Goal: Task Accomplishment & Management: Manage account settings

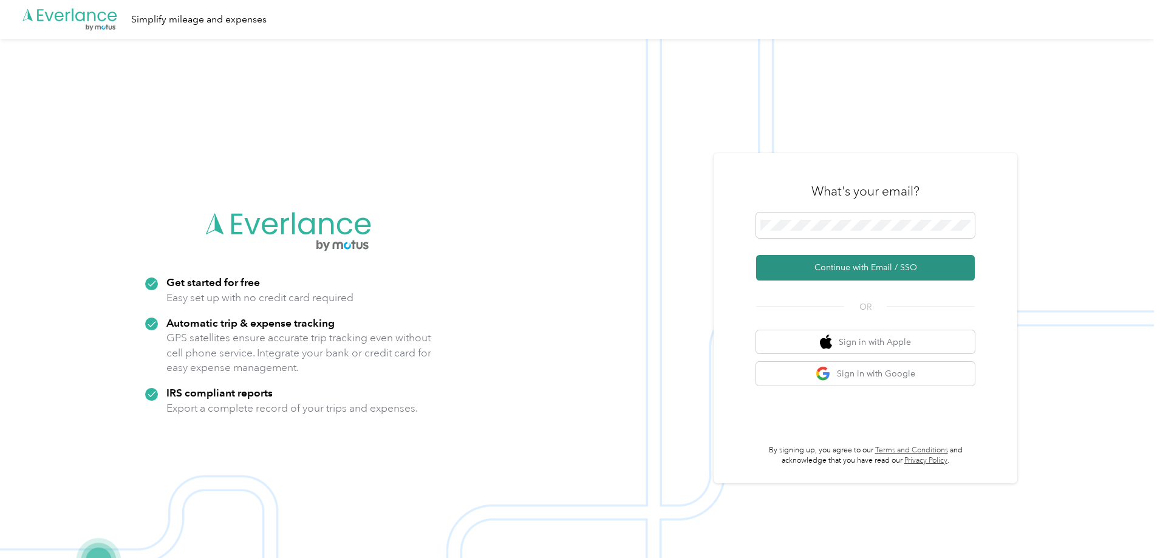
click at [871, 272] on button "Continue with Email / SSO" at bounding box center [865, 268] width 219 height 26
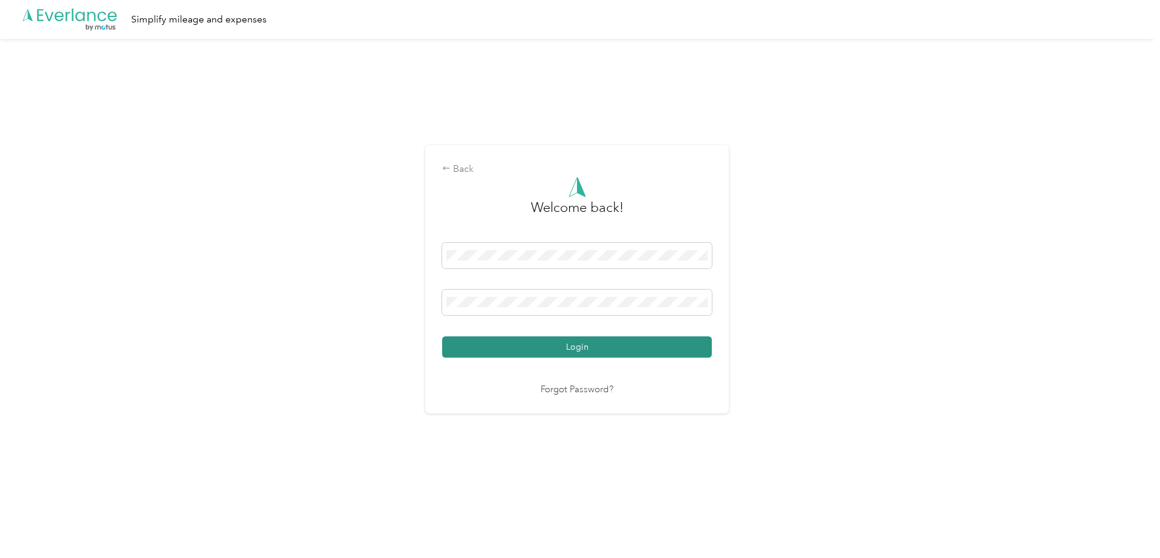
click at [570, 349] on button "Login" at bounding box center [577, 346] width 270 height 21
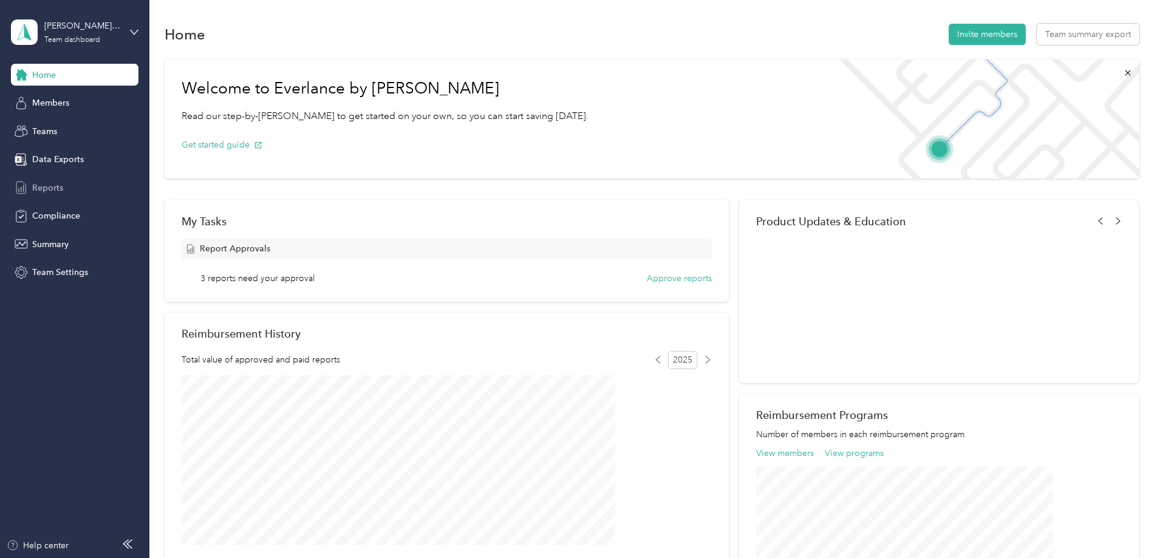
click at [48, 188] on span "Reports" at bounding box center [47, 188] width 31 height 13
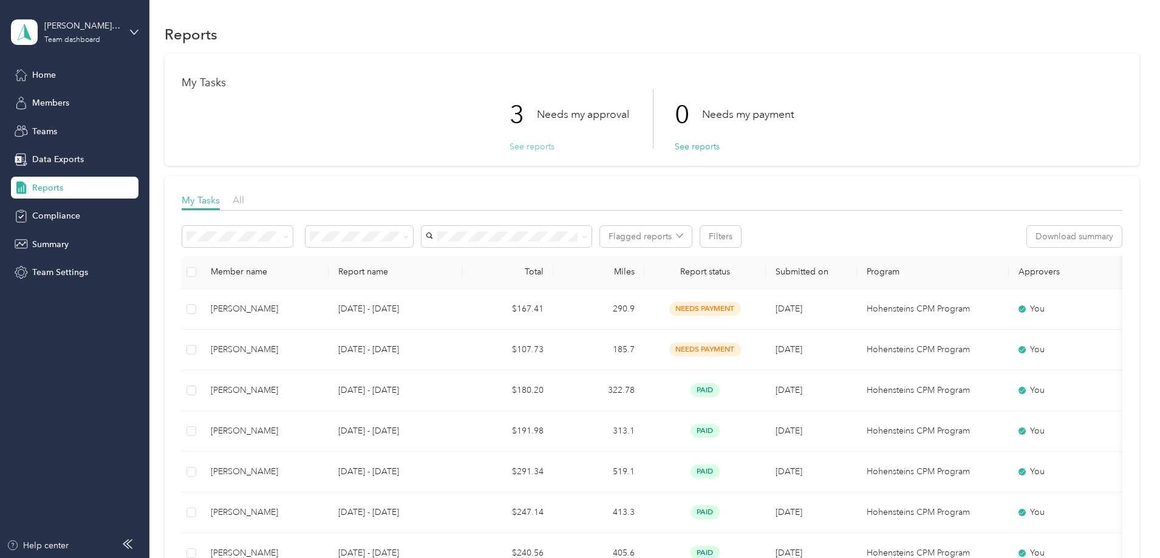
click at [528, 148] on button "See reports" at bounding box center [531, 146] width 45 height 13
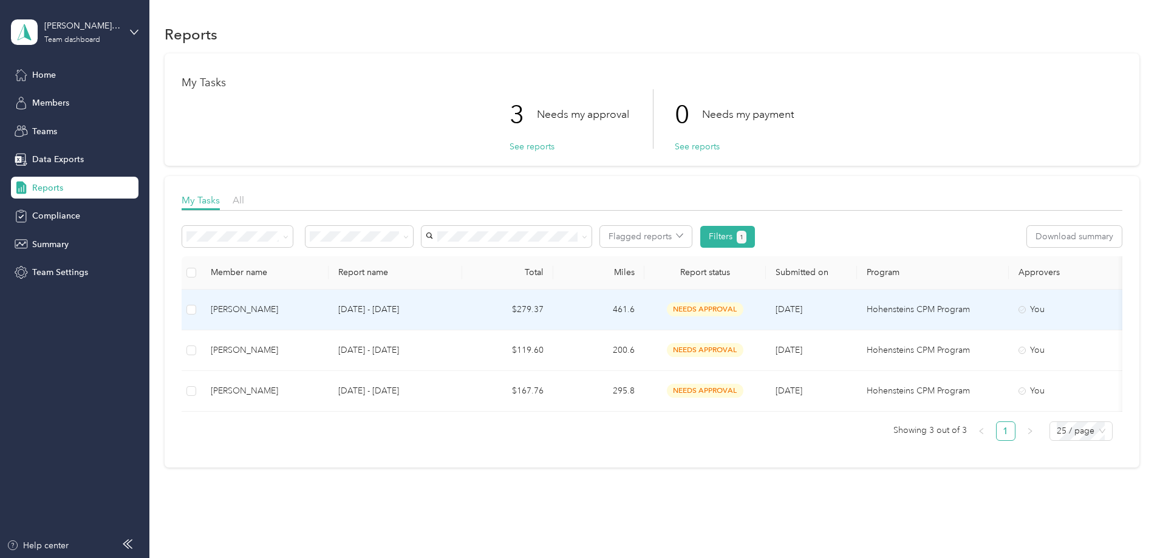
click at [553, 310] on td "$279.37" at bounding box center [507, 310] width 91 height 41
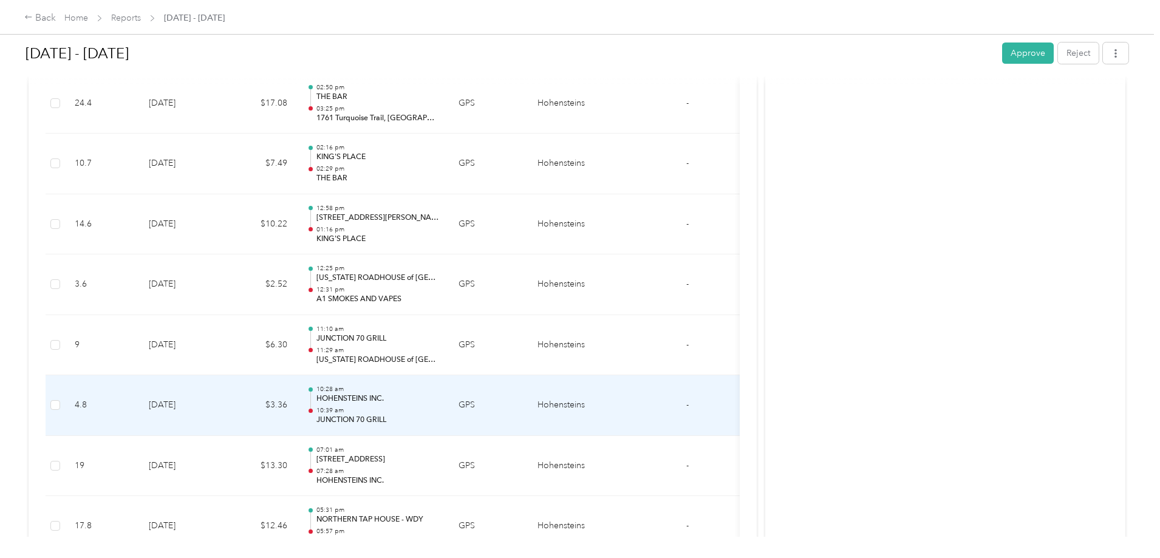
scroll to position [243, 0]
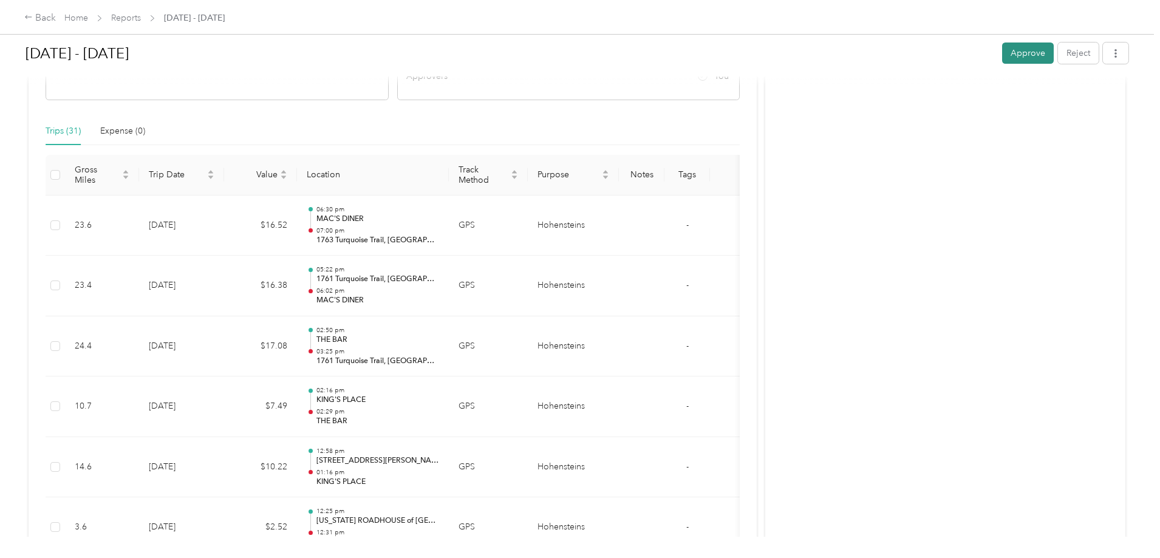
click at [1002, 50] on button "Approve" at bounding box center [1028, 53] width 52 height 21
click at [56, 22] on div "Back" at bounding box center [40, 18] width 32 height 15
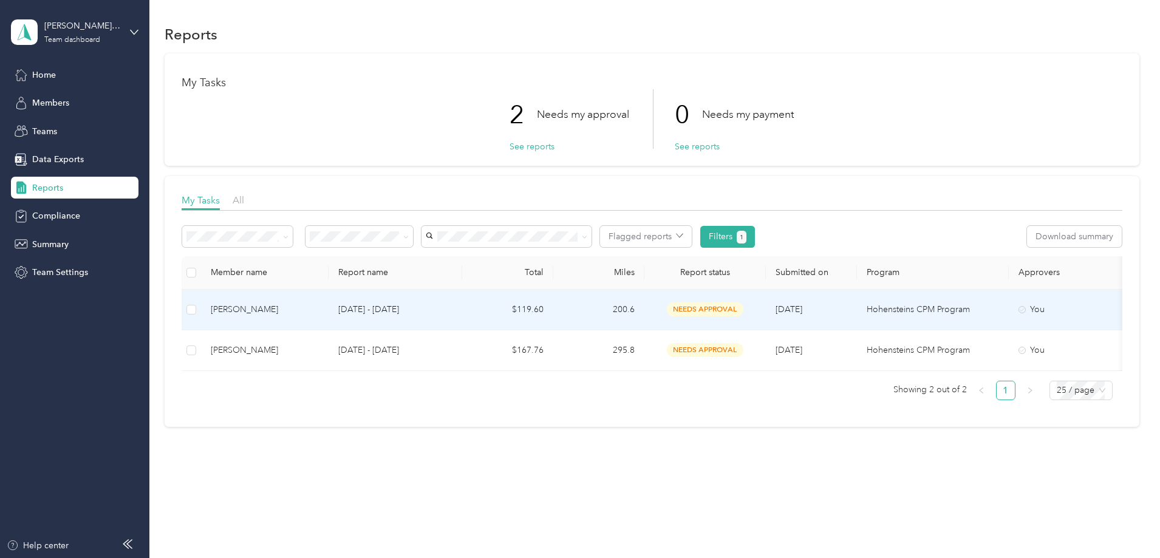
click at [553, 307] on td "$119.60" at bounding box center [507, 310] width 91 height 41
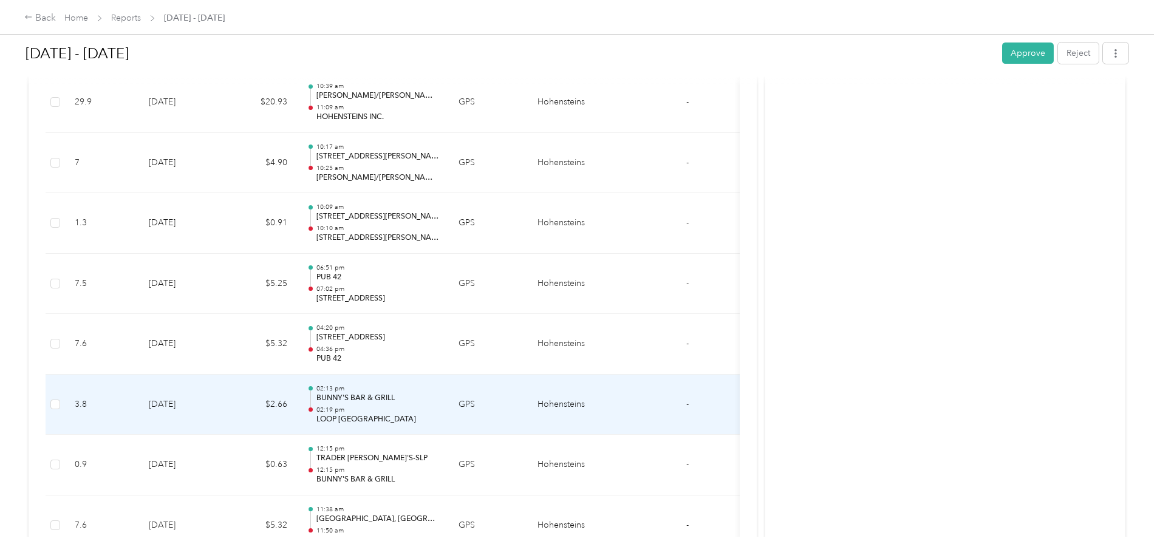
scroll to position [182, 0]
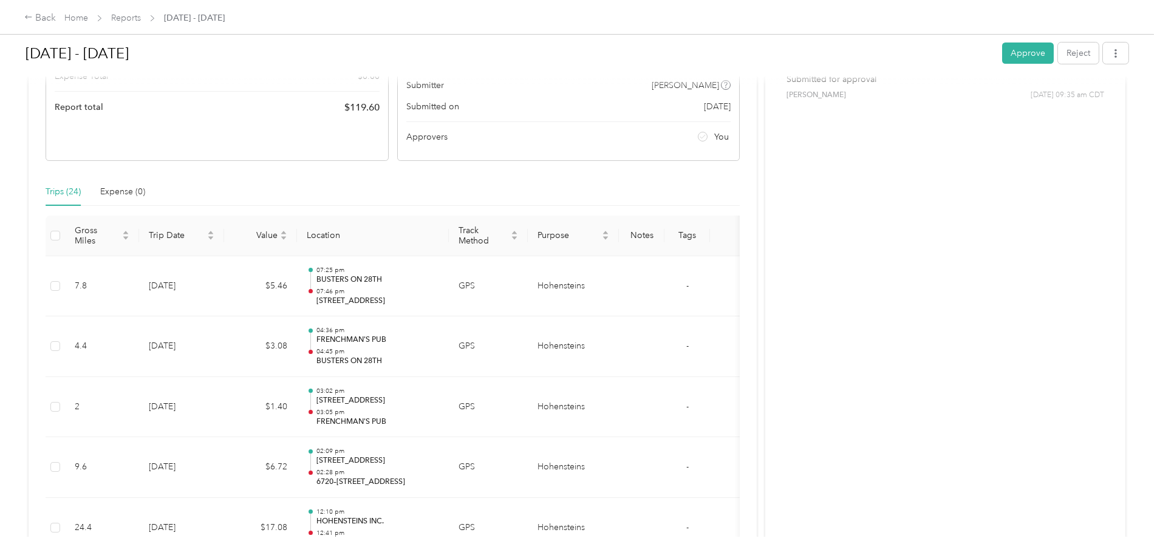
click at [1002, 56] on button "Approve" at bounding box center [1028, 53] width 52 height 21
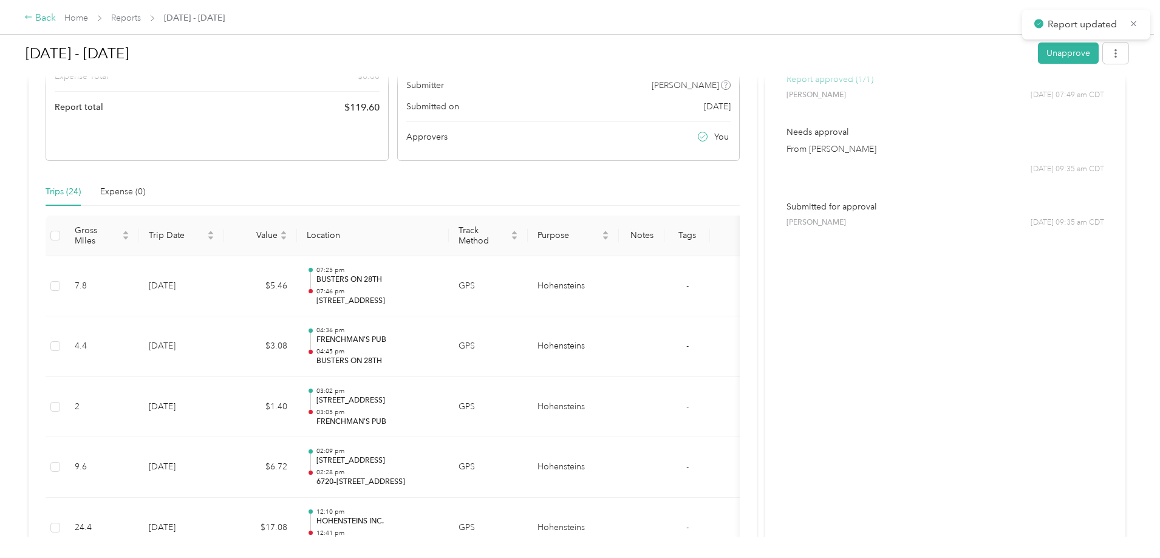
click at [56, 17] on div "Back" at bounding box center [40, 18] width 32 height 15
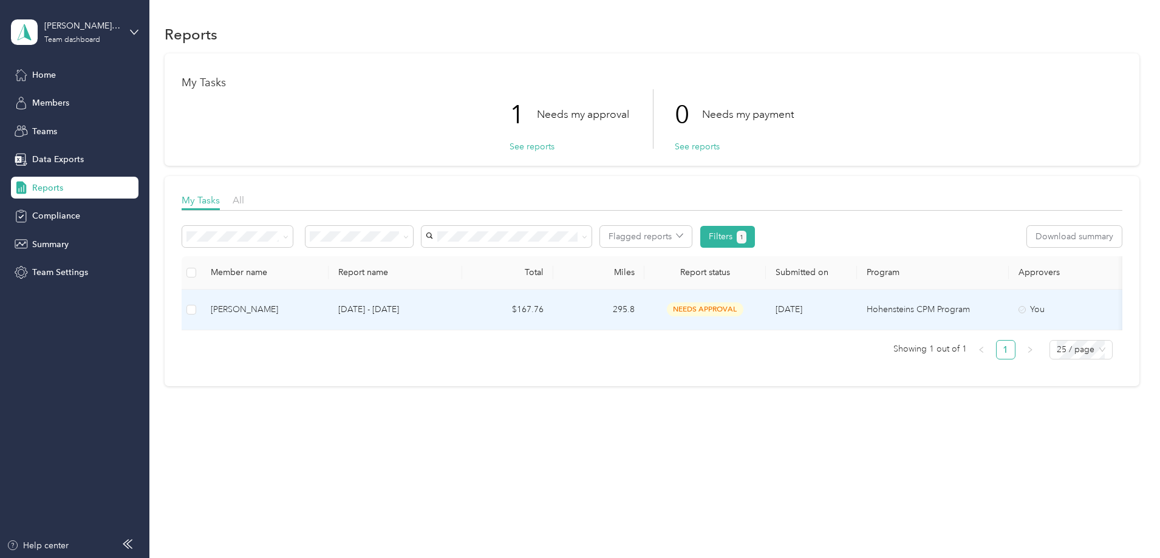
click at [743, 313] on span "needs approval" at bounding box center [705, 309] width 77 height 14
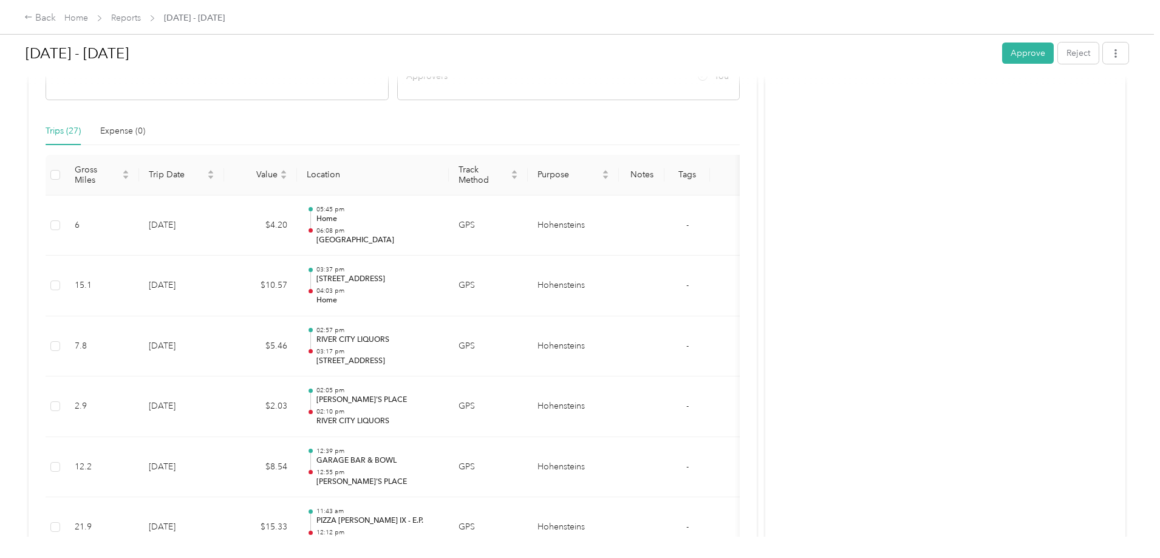
scroll to position [121, 0]
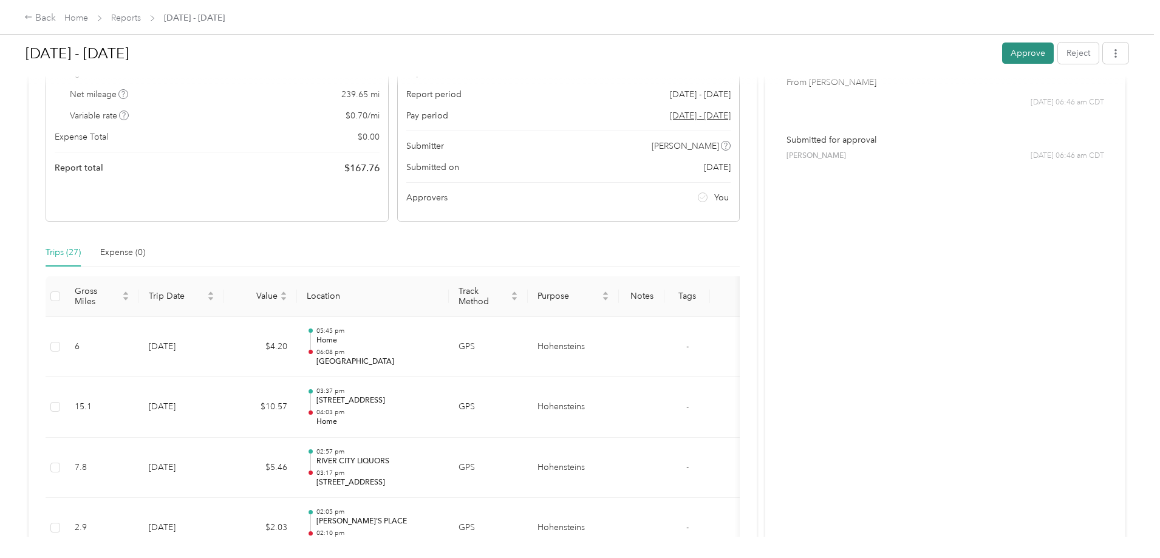
click at [1002, 53] on button "Approve" at bounding box center [1028, 53] width 52 height 21
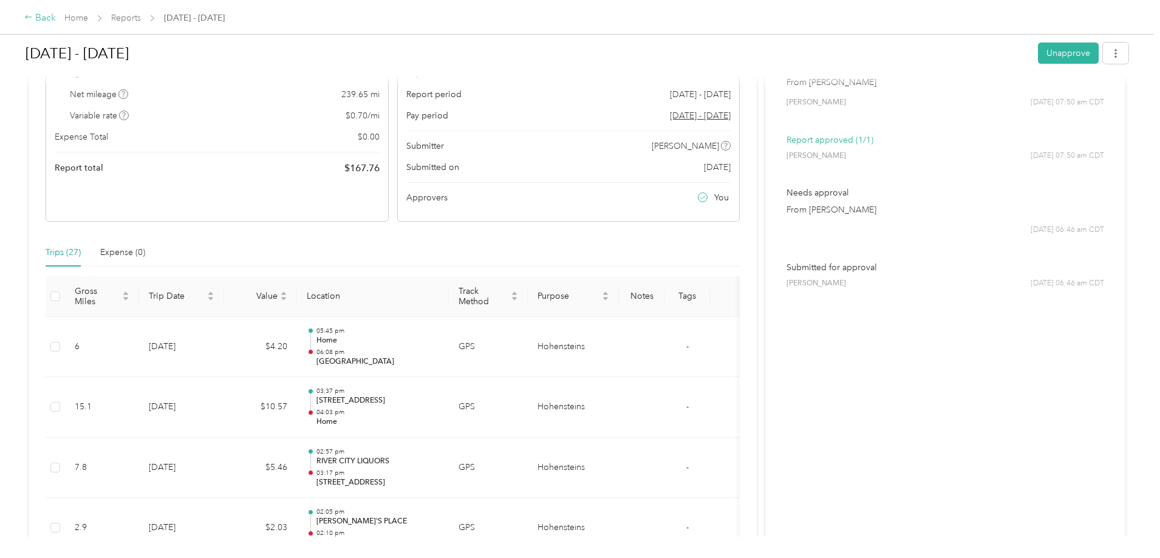
click at [56, 20] on div "Back" at bounding box center [40, 18] width 32 height 15
